Goal: Find specific page/section: Find specific page/section

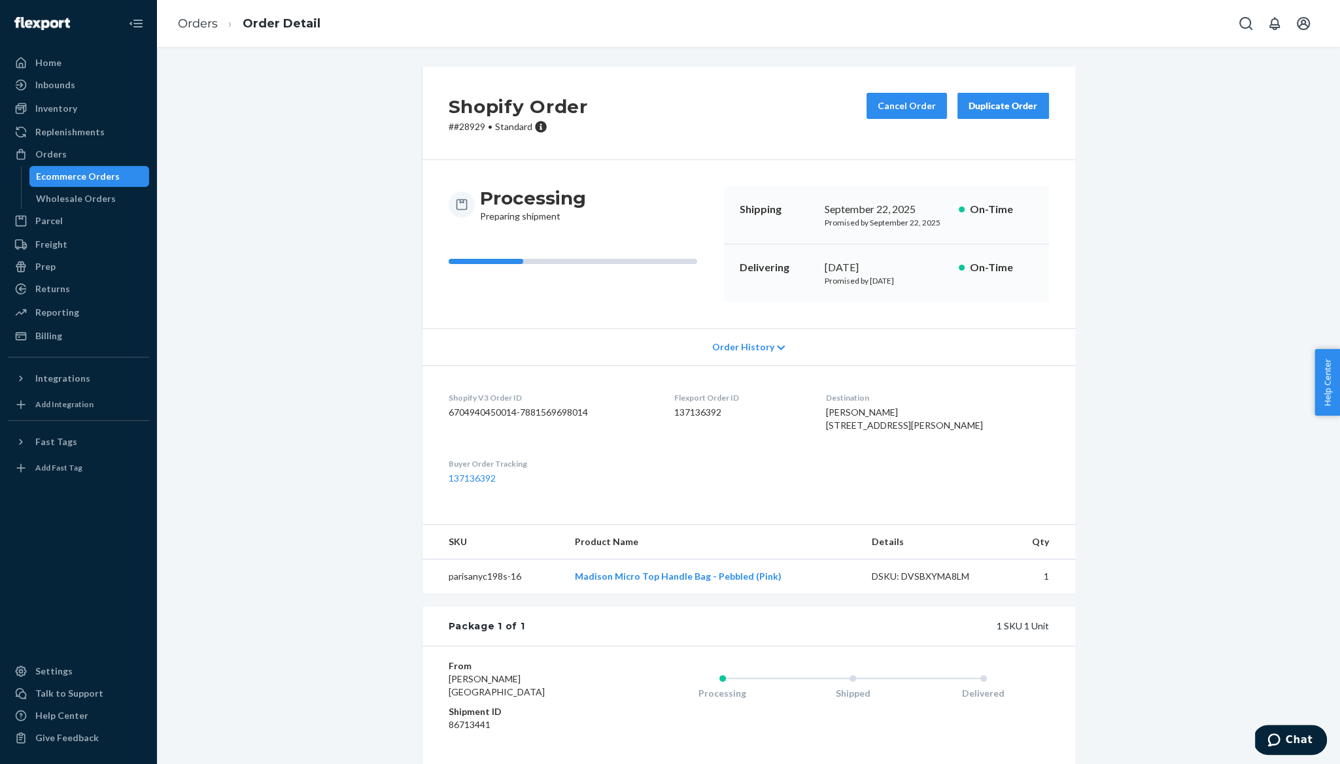
click at [773, 350] on div "Order History" at bounding box center [748, 346] width 652 height 37
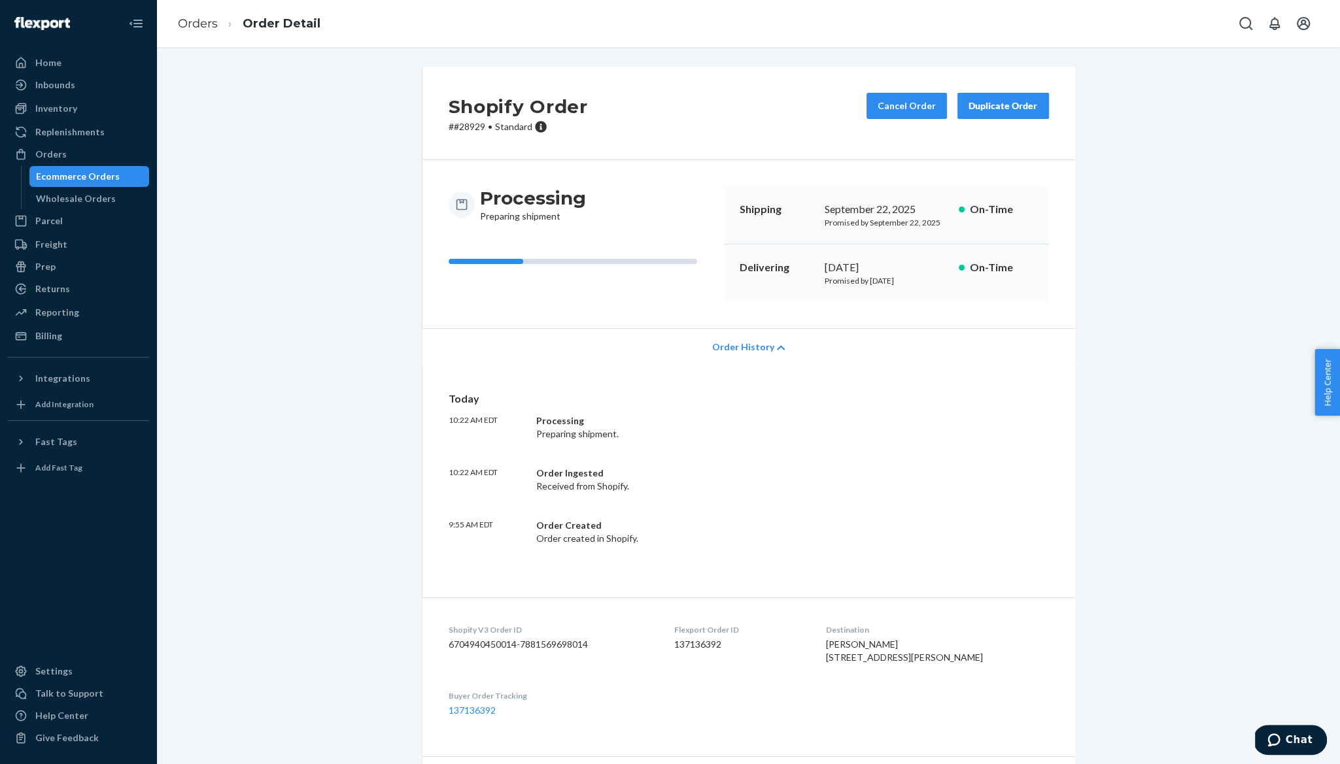
click at [772, 350] on div "Order History" at bounding box center [748, 346] width 652 height 37
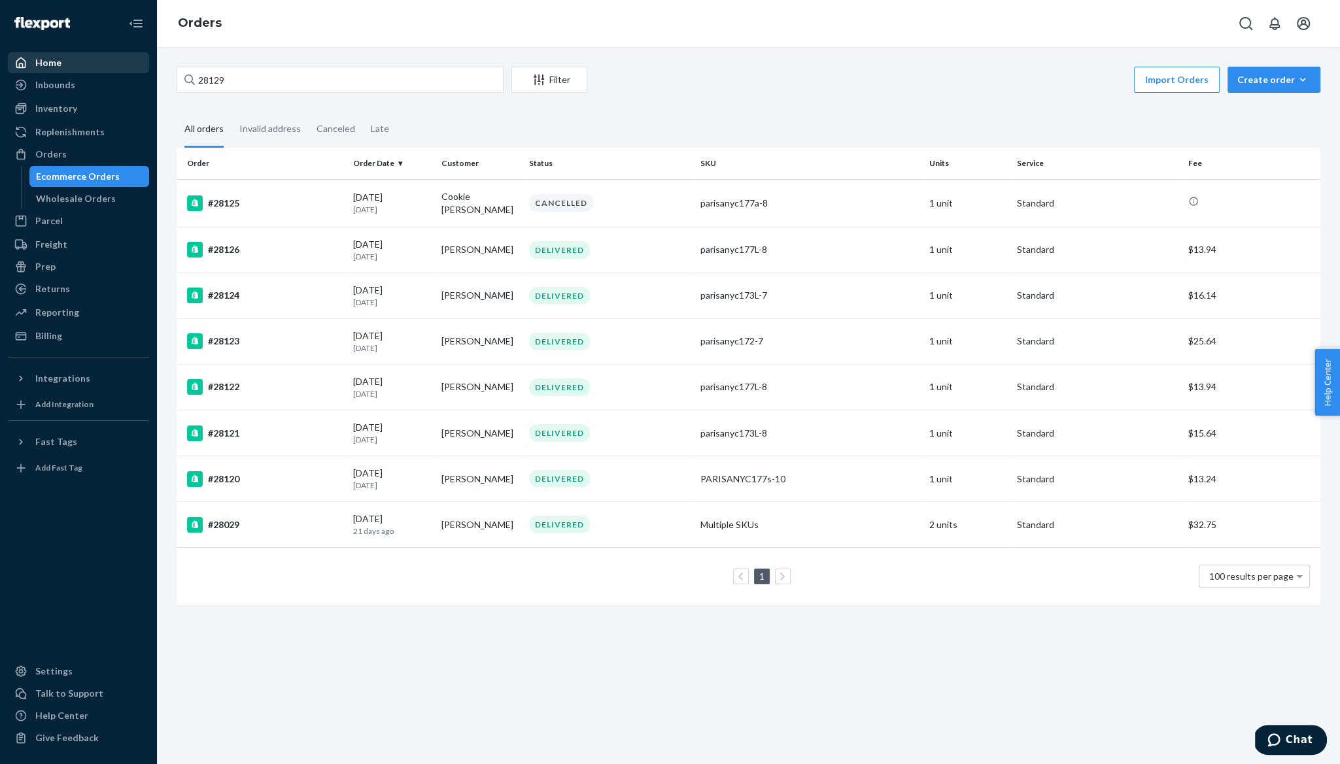
click at [75, 65] on div "Home" at bounding box center [78, 63] width 139 height 18
